Goal: Information Seeking & Learning: Find specific page/section

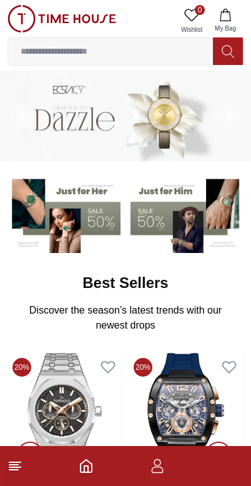
click at [33, 31] on img at bounding box center [61, 18] width 109 height 27
click at [30, 49] on input at bounding box center [110, 51] width 205 height 25
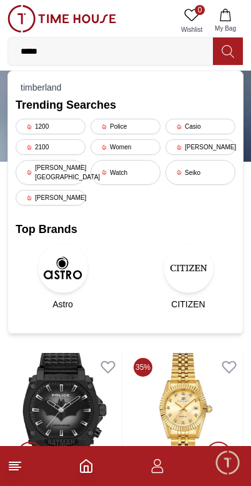
type input "*****"
click at [232, 42] on button at bounding box center [228, 50] width 30 height 27
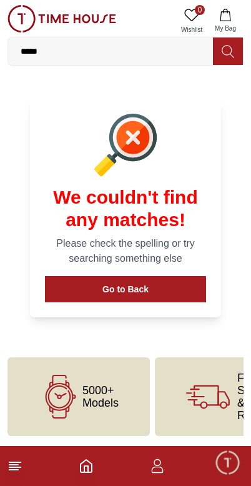
click at [23, 42] on input "*****" at bounding box center [110, 51] width 205 height 25
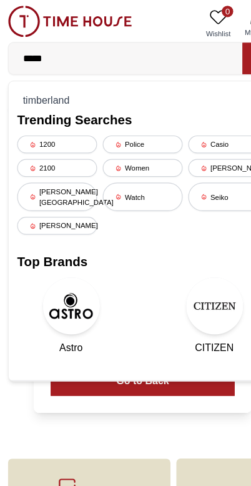
click at [29, 83] on div "timberland" at bounding box center [126, 87] width 220 height 17
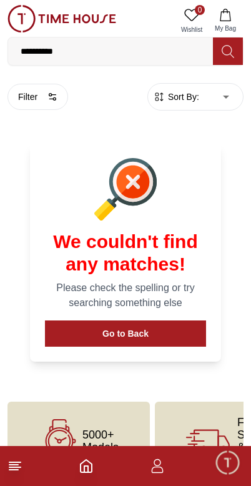
click at [51, 7] on img at bounding box center [61, 18] width 109 height 27
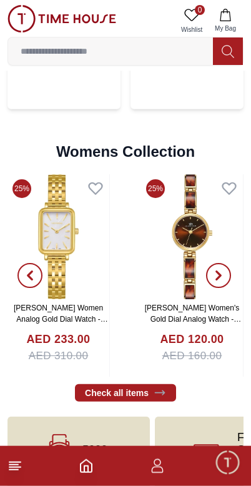
scroll to position [2741, 0]
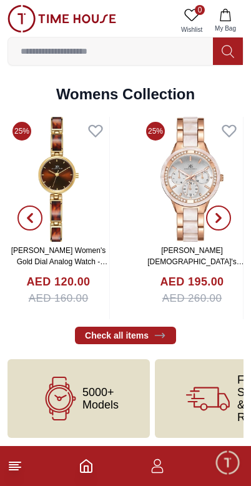
click at [156, 455] on footer at bounding box center [125, 466] width 251 height 40
click at [151, 464] on icon "button" at bounding box center [157, 466] width 15 height 15
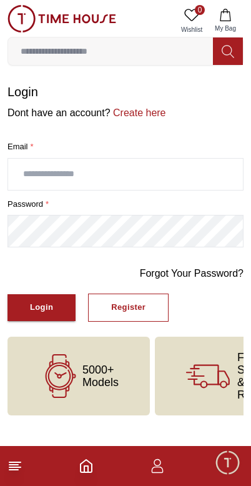
click at [162, 469] on icon "button" at bounding box center [157, 466] width 15 height 15
click at [87, 460] on icon "Home" at bounding box center [86, 466] width 11 height 12
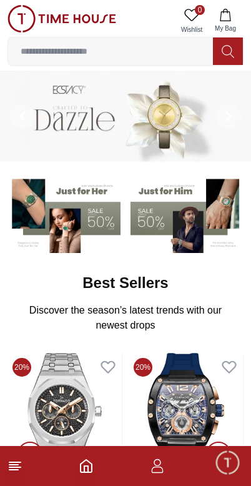
click at [214, 459] on span "Minimize live chat window" at bounding box center [227, 462] width 36 height 36
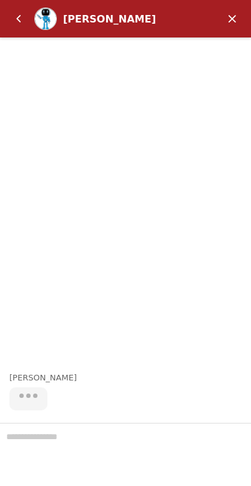
click at [232, 17] on em "Minimize" at bounding box center [232, 18] width 25 height 25
